Goal: Find specific page/section: Find specific page/section

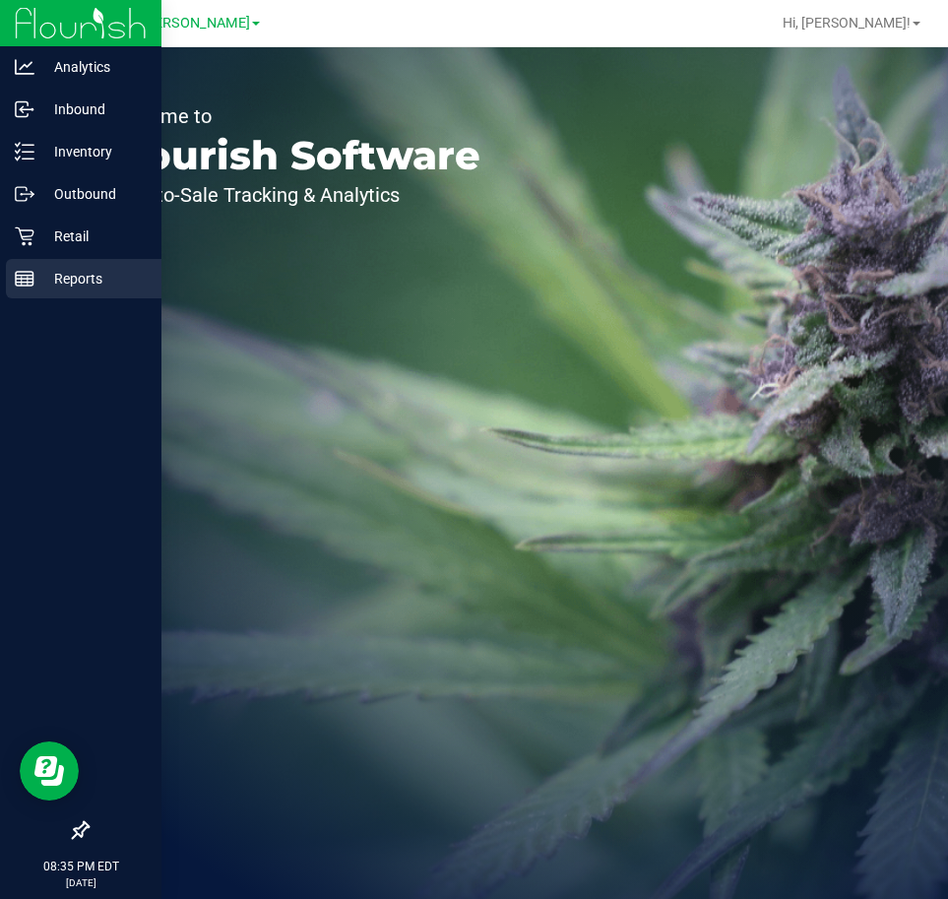
click at [38, 280] on p "Reports" at bounding box center [93, 279] width 118 height 24
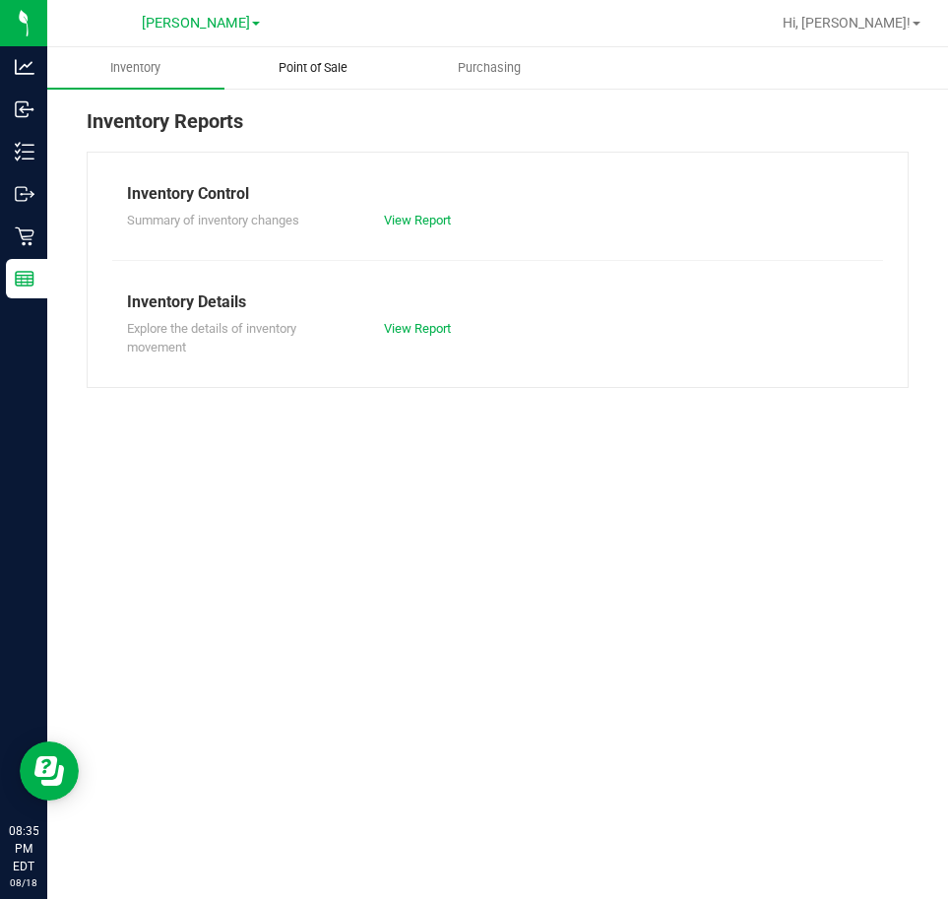
click at [304, 72] on span "Point of Sale" at bounding box center [313, 68] width 122 height 18
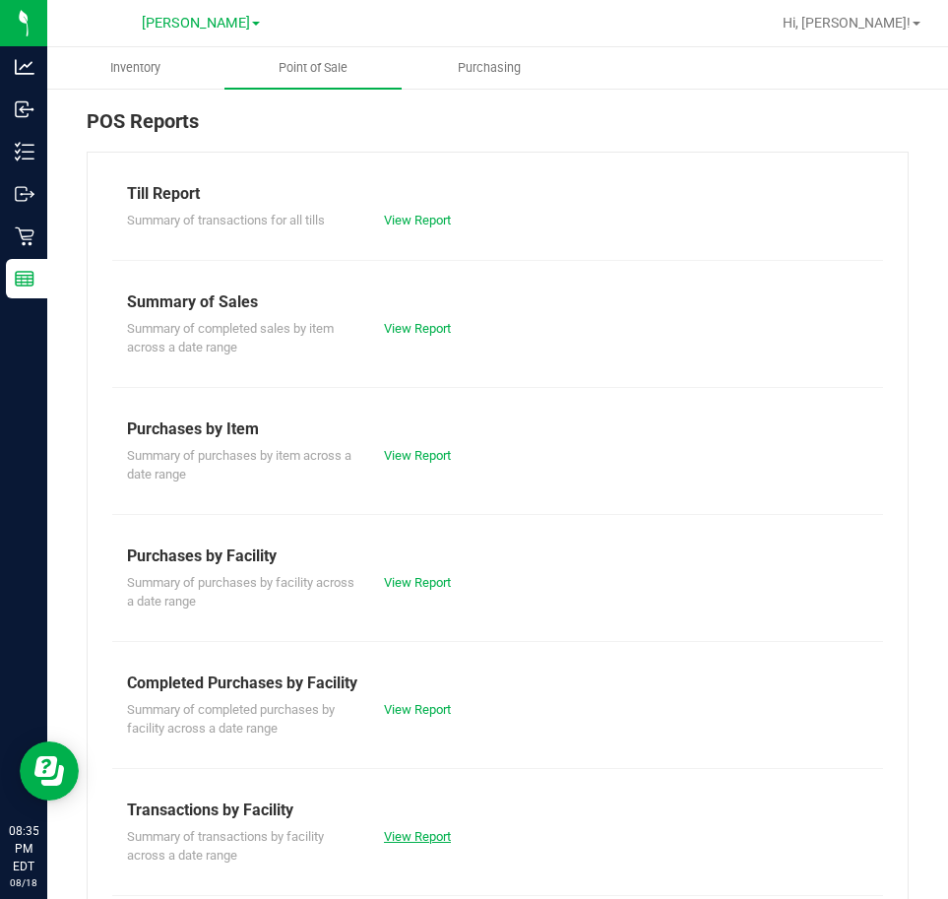
click at [392, 837] on link "View Report" at bounding box center [417, 836] width 67 height 15
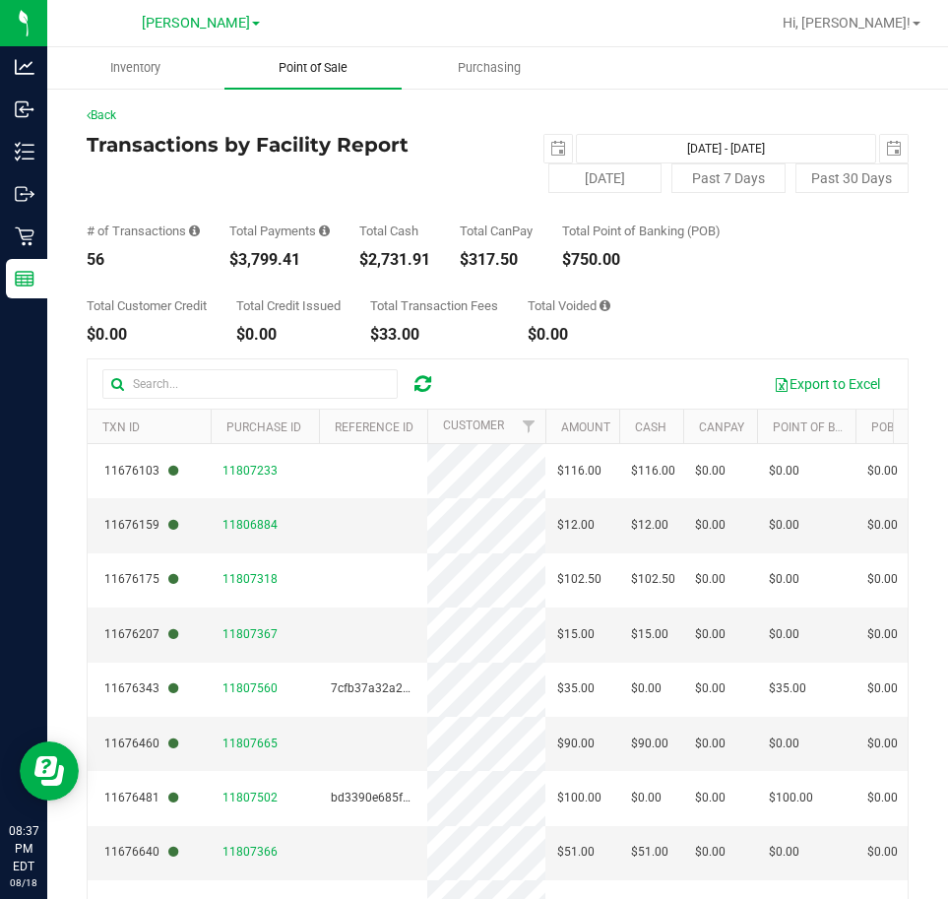
click at [315, 71] on span "Point of Sale" at bounding box center [313, 68] width 122 height 18
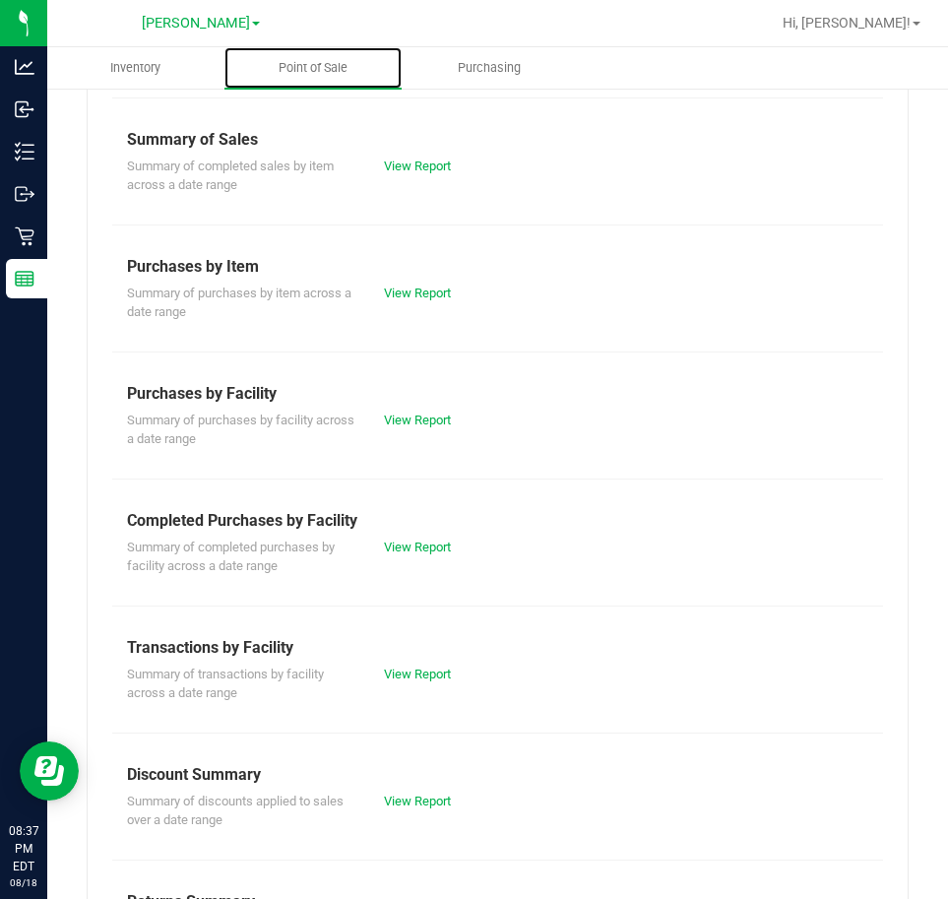
scroll to position [271, 0]
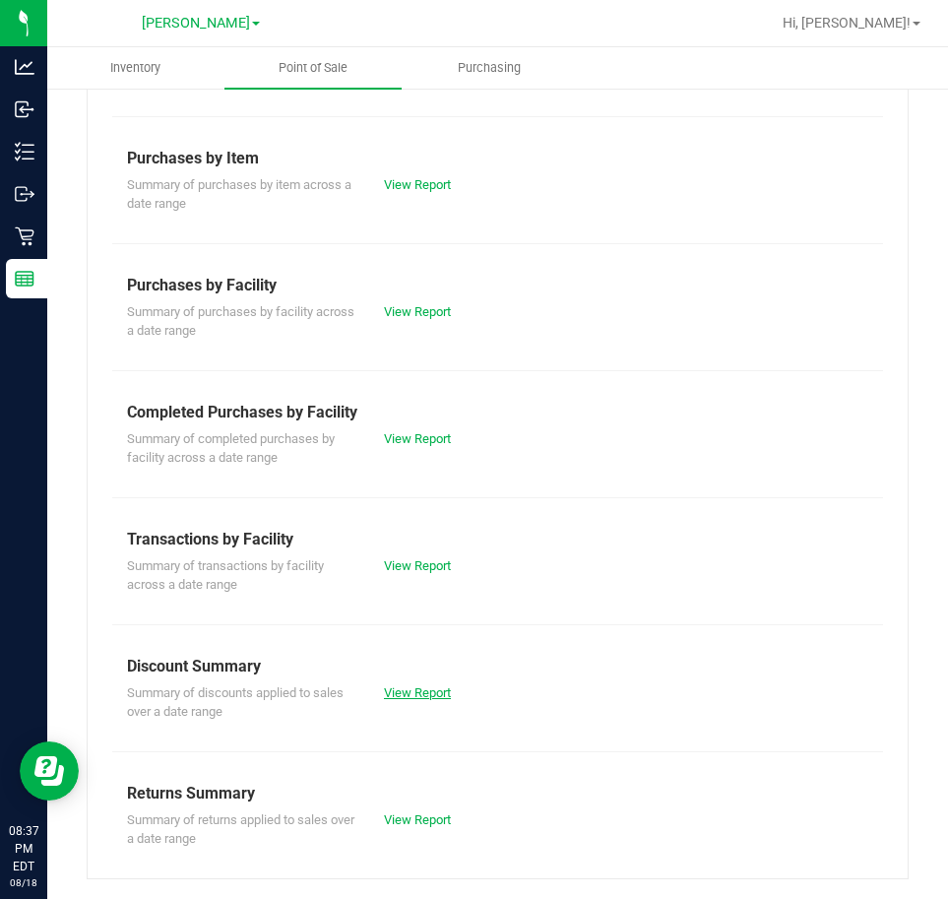
click at [391, 685] on link "View Report" at bounding box center [417, 692] width 67 height 15
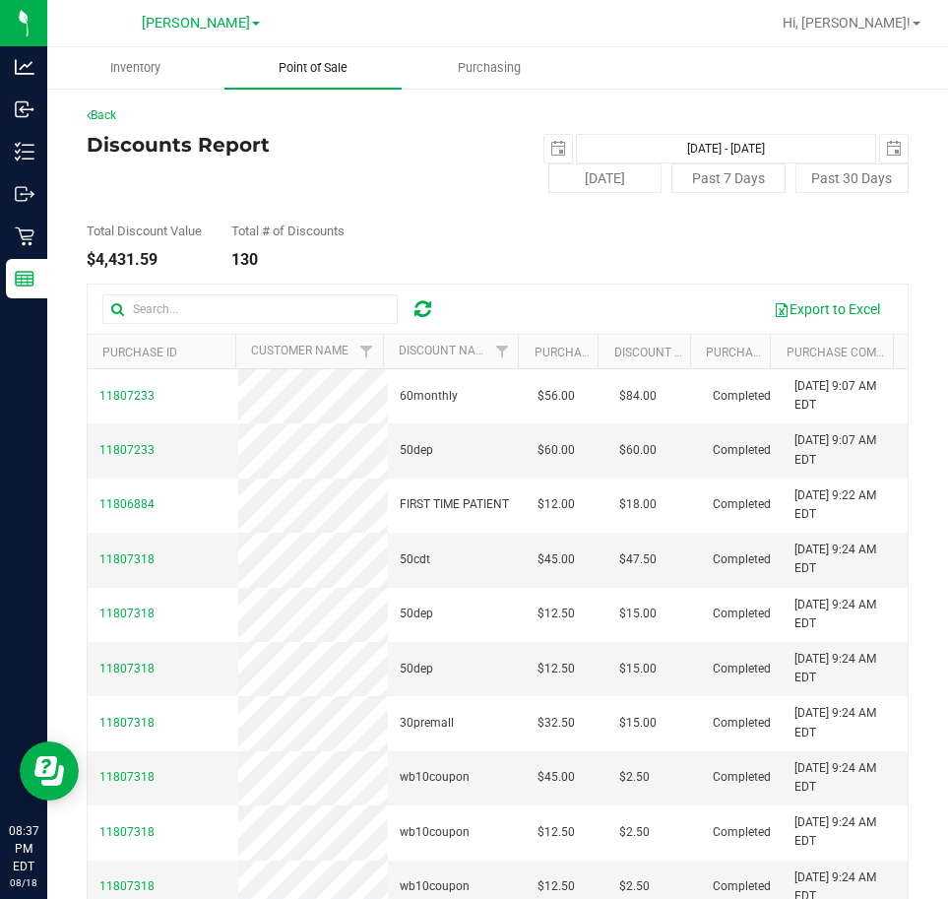
click at [328, 60] on span "Point of Sale" at bounding box center [313, 68] width 122 height 18
